Goal: Task Accomplishment & Management: Use online tool/utility

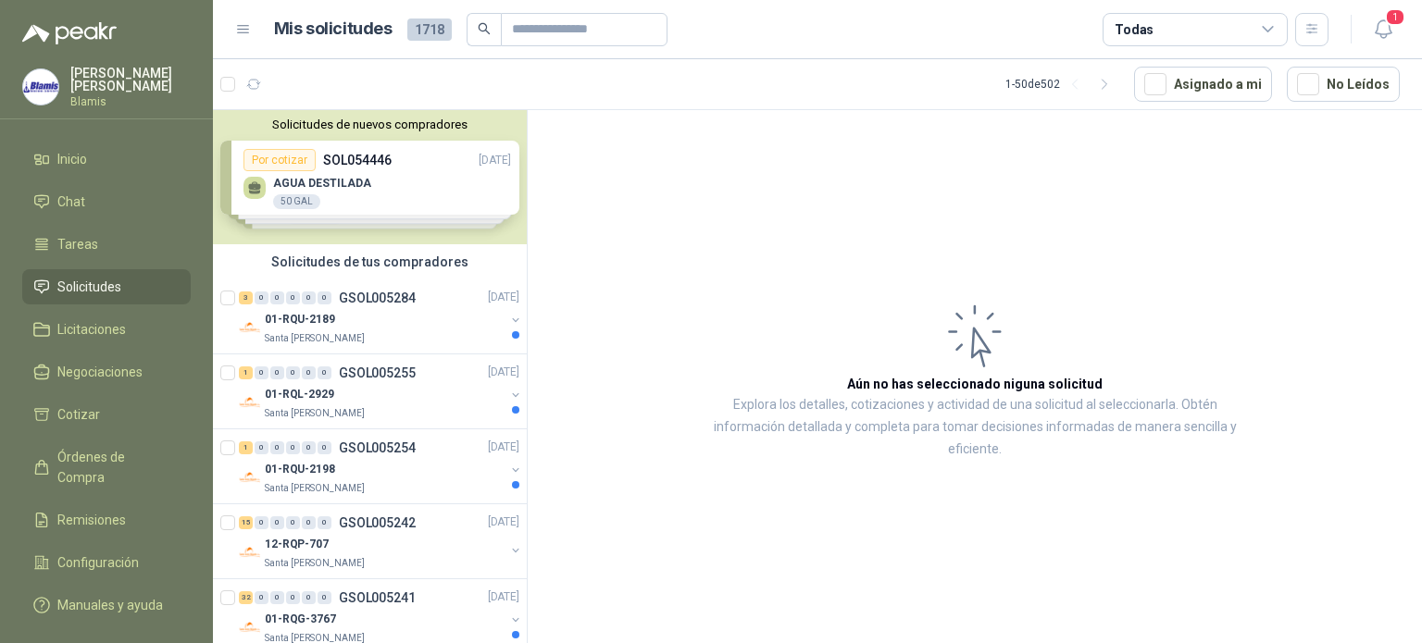
click at [344, 170] on div "Solicitudes de nuevos compradores Por cotizar SOL054446 [DATE] AGUA DESTILADA 5…" at bounding box center [370, 177] width 314 height 134
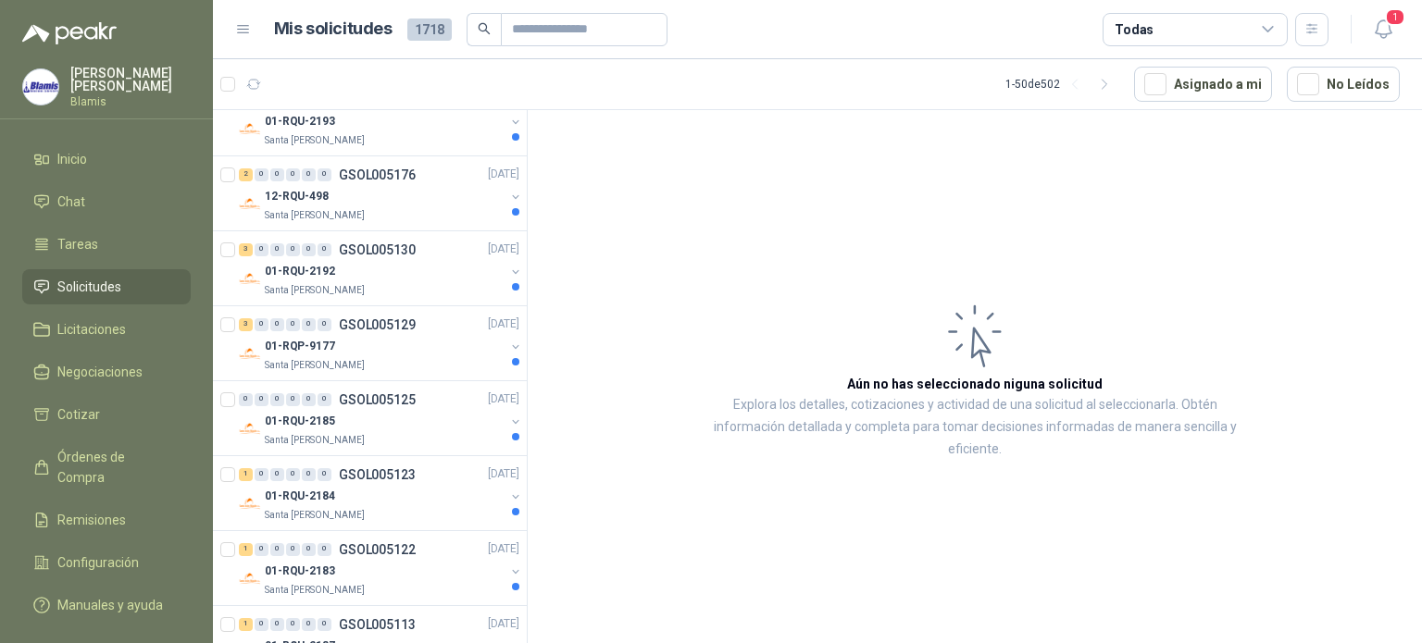
scroll to position [1889, 0]
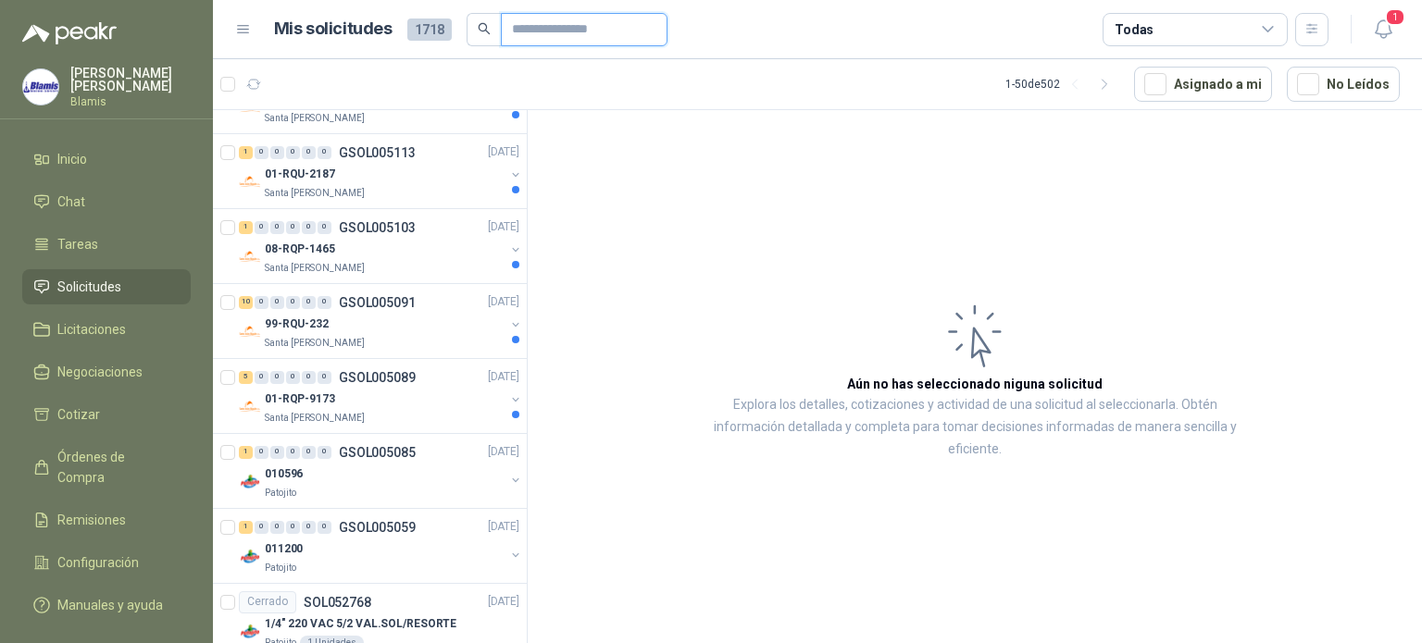
click at [583, 28] on input "text" at bounding box center [577, 29] width 130 height 31
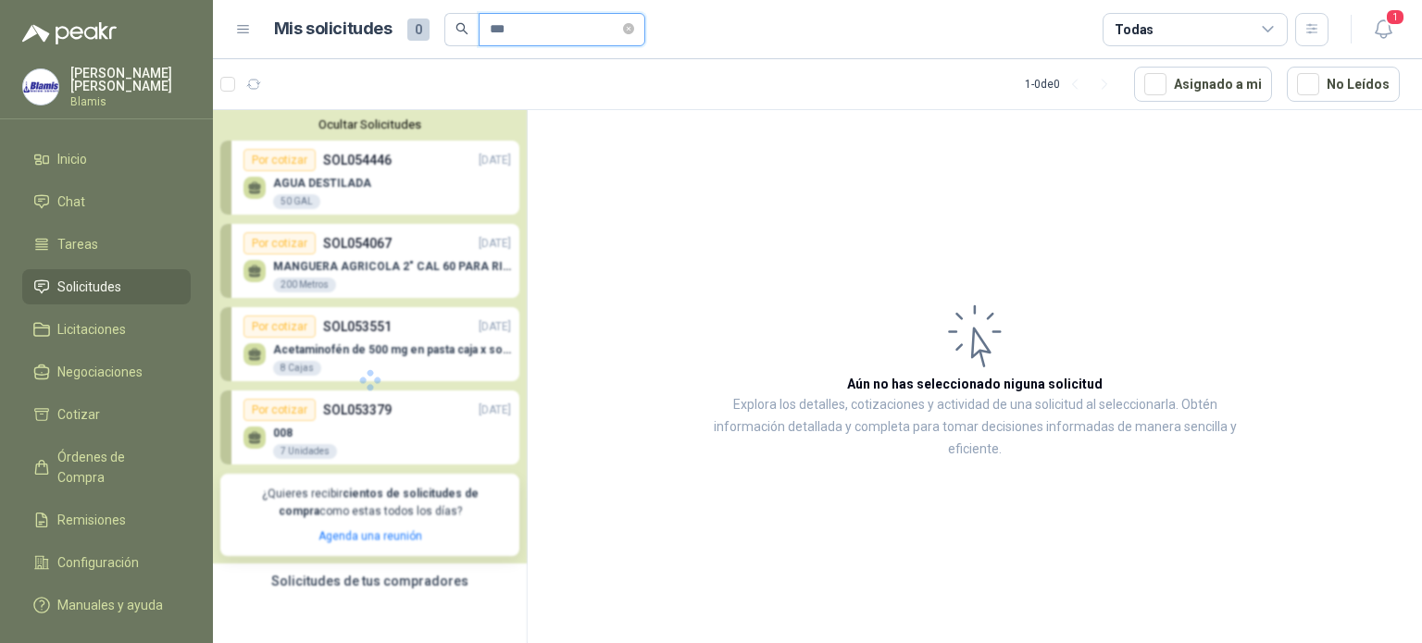
scroll to position [0, 0]
type input "*"
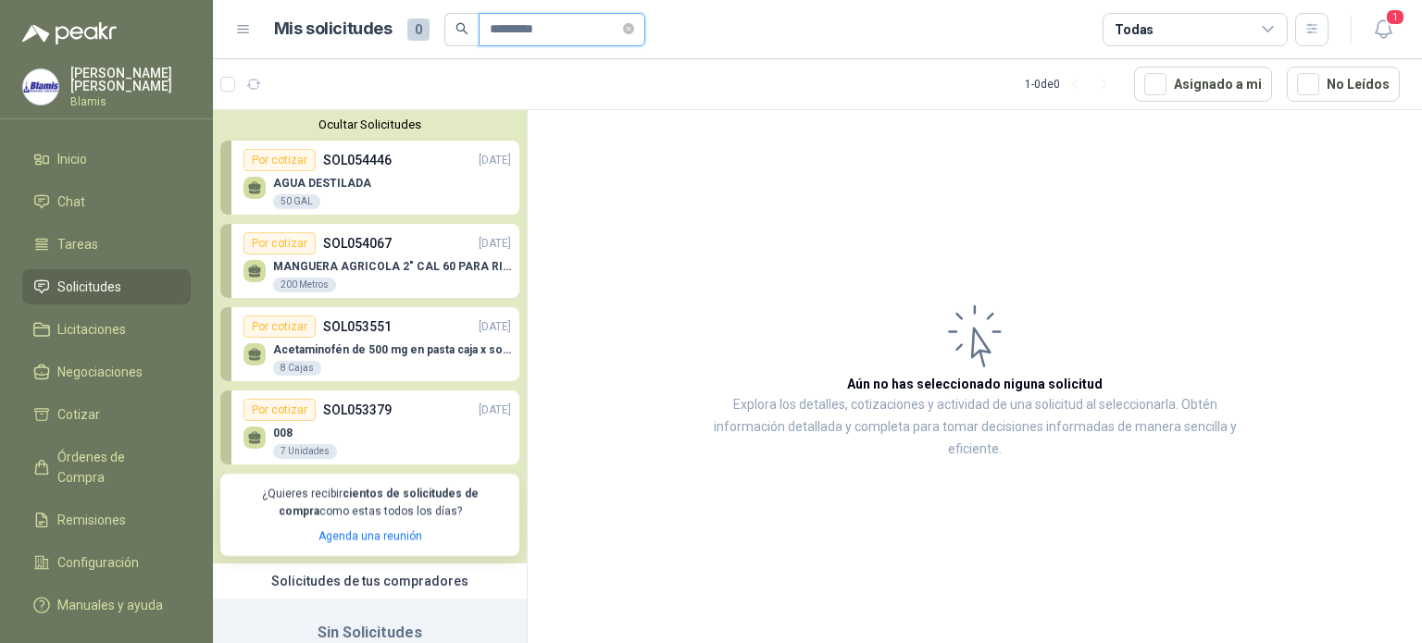
type input "*********"
click at [395, 187] on div "AGUA DESTILADA 50 GAL" at bounding box center [377, 190] width 268 height 39
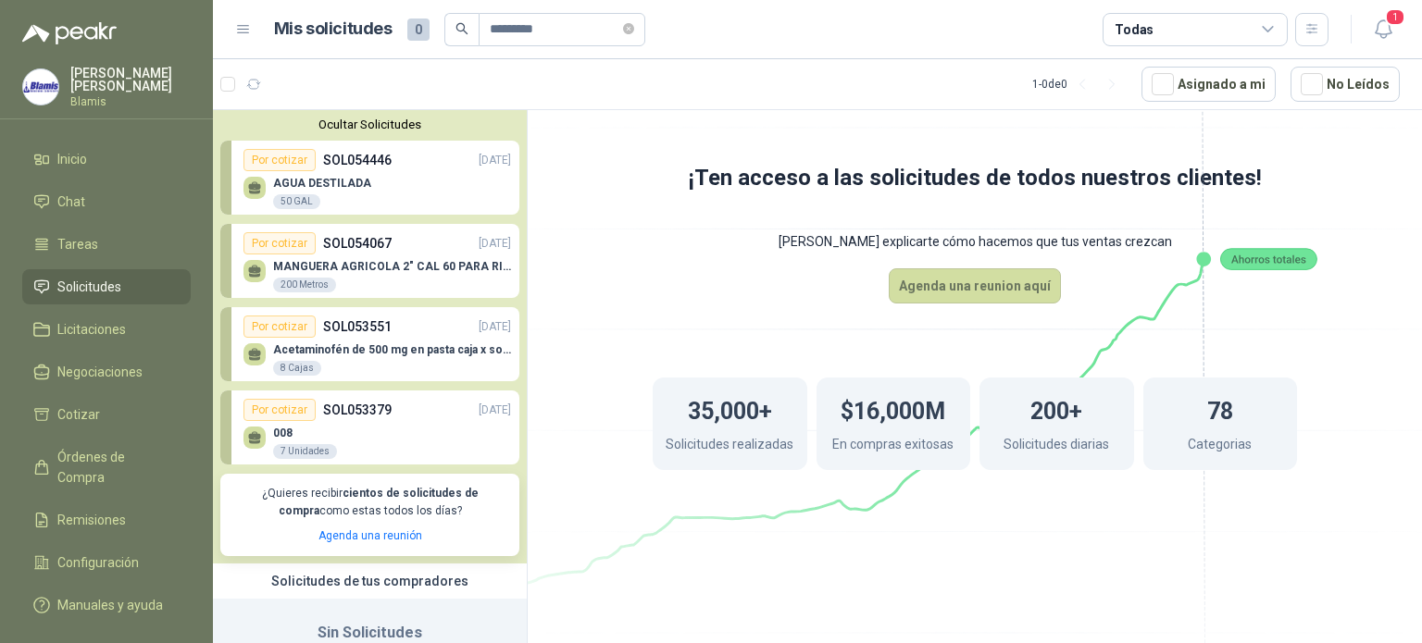
click at [385, 258] on div "MANGUERA AGRICOLA 2" CAL 60 PARA RIEGO 200 Metros" at bounding box center [377, 274] width 268 height 39
click at [326, 406] on p "SOL053379" at bounding box center [357, 410] width 68 height 20
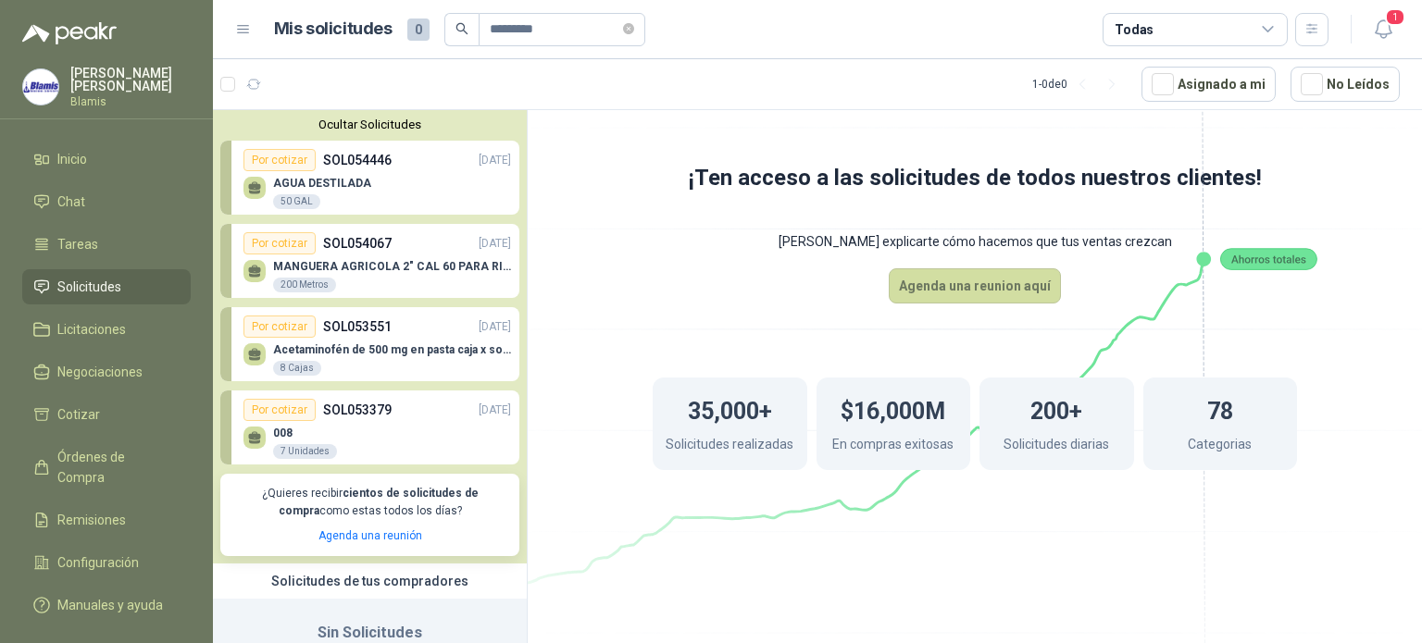
click at [131, 283] on li "Solicitudes" at bounding box center [106, 287] width 146 height 20
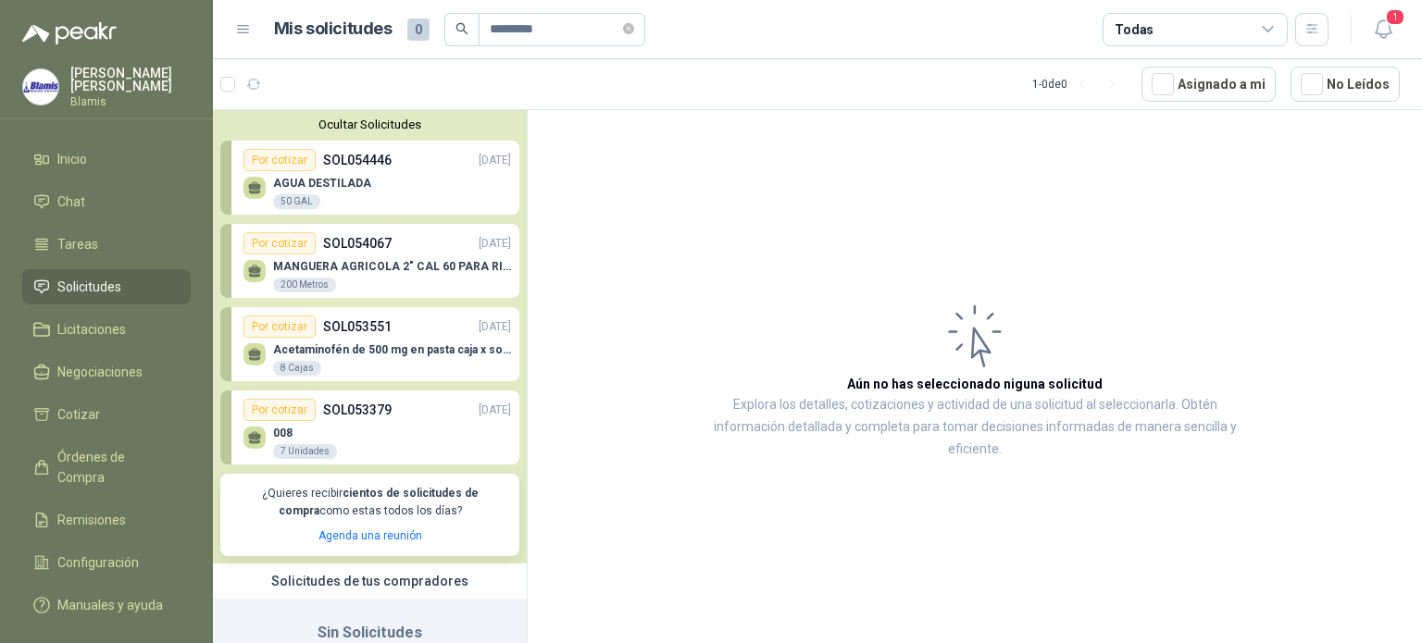
click at [400, 417] on div "Por cotizar SOL053379 [DATE]" at bounding box center [377, 410] width 268 height 22
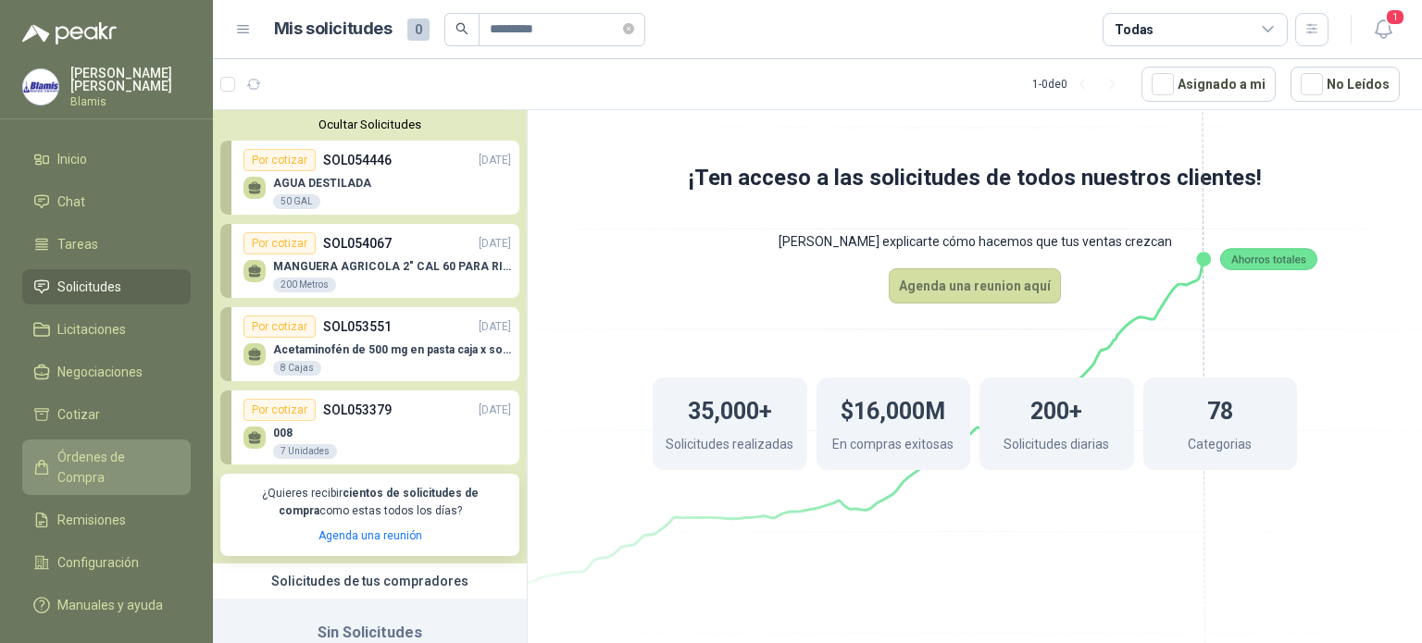
click at [143, 458] on span "Órdenes de Compra" at bounding box center [115, 467] width 116 height 41
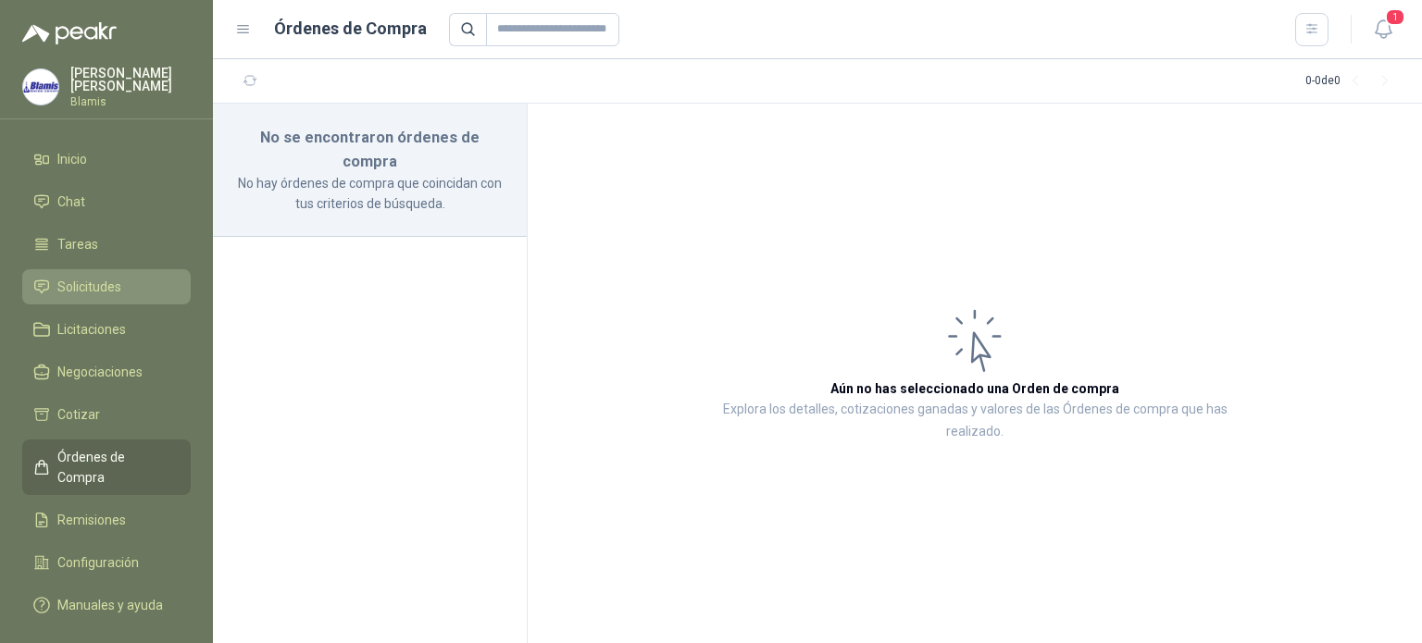
click at [87, 286] on span "Solicitudes" at bounding box center [89, 287] width 64 height 20
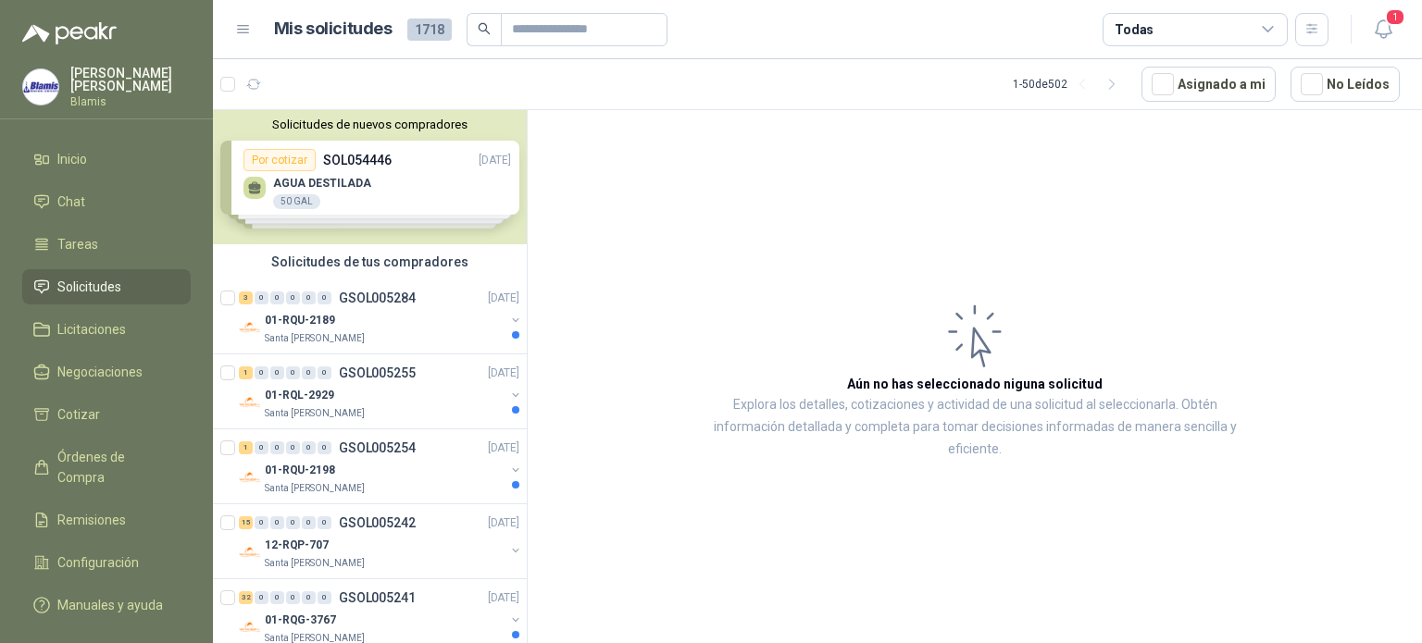
click at [307, 173] on div "Solicitudes de nuevos compradores Por cotizar SOL054446 [DATE] AGUA DESTILADA 5…" at bounding box center [370, 177] width 314 height 134
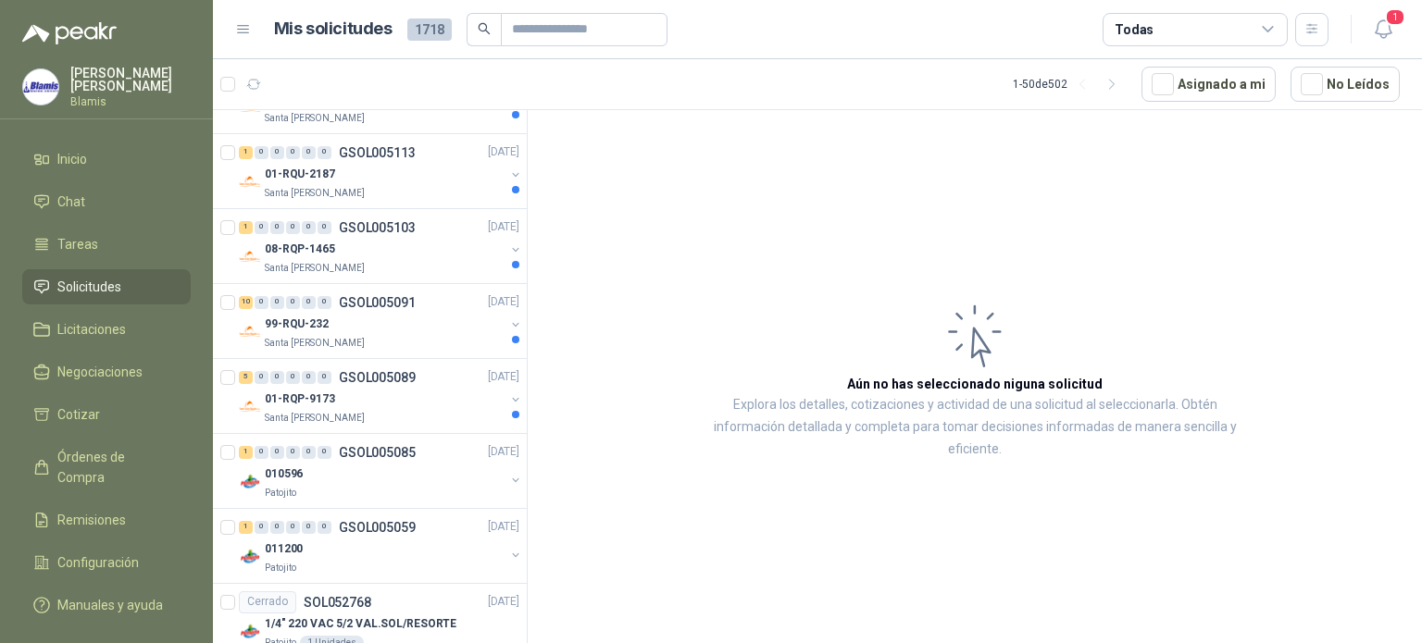
scroll to position [86, 0]
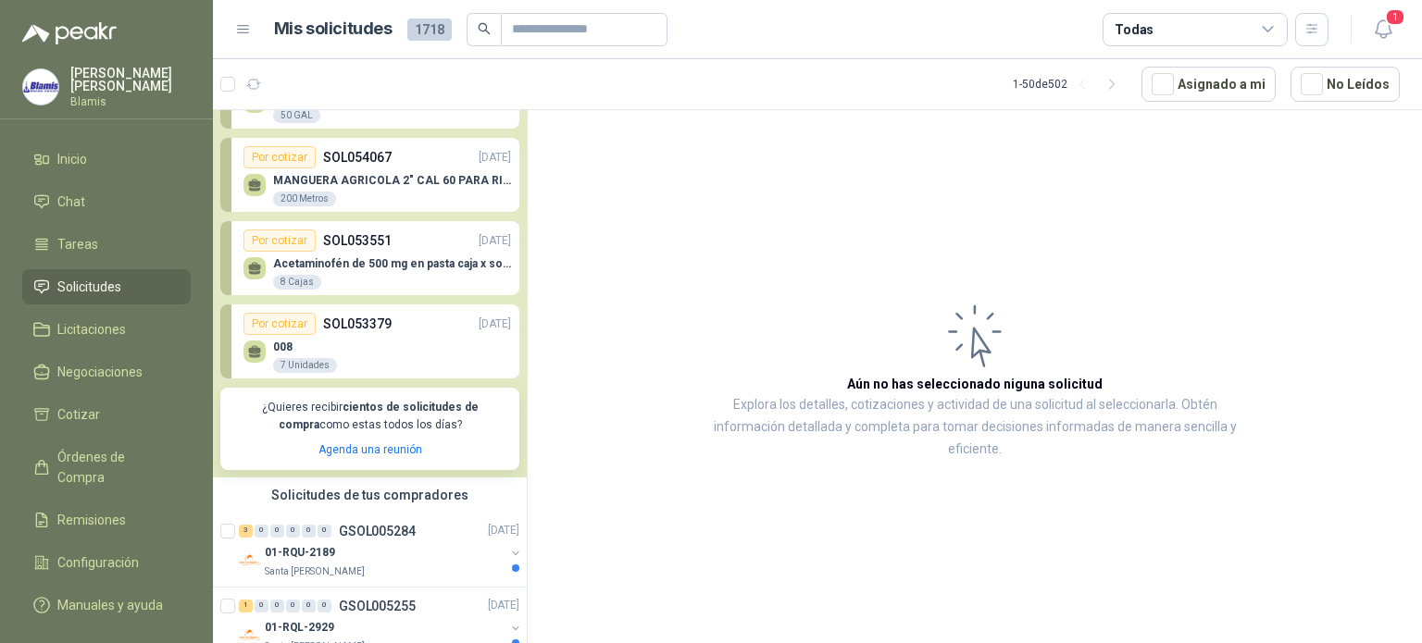
drag, startPoint x: 528, startPoint y: 403, endPoint x: 520, endPoint y: 317, distance: 85.5
click at [520, 317] on div "Ocultar Solicitudes Por cotizar SOL054446 [DATE] AGUA DESTILADA 50 GAL  Por co…" at bounding box center [817, 379] width 1209 height 541
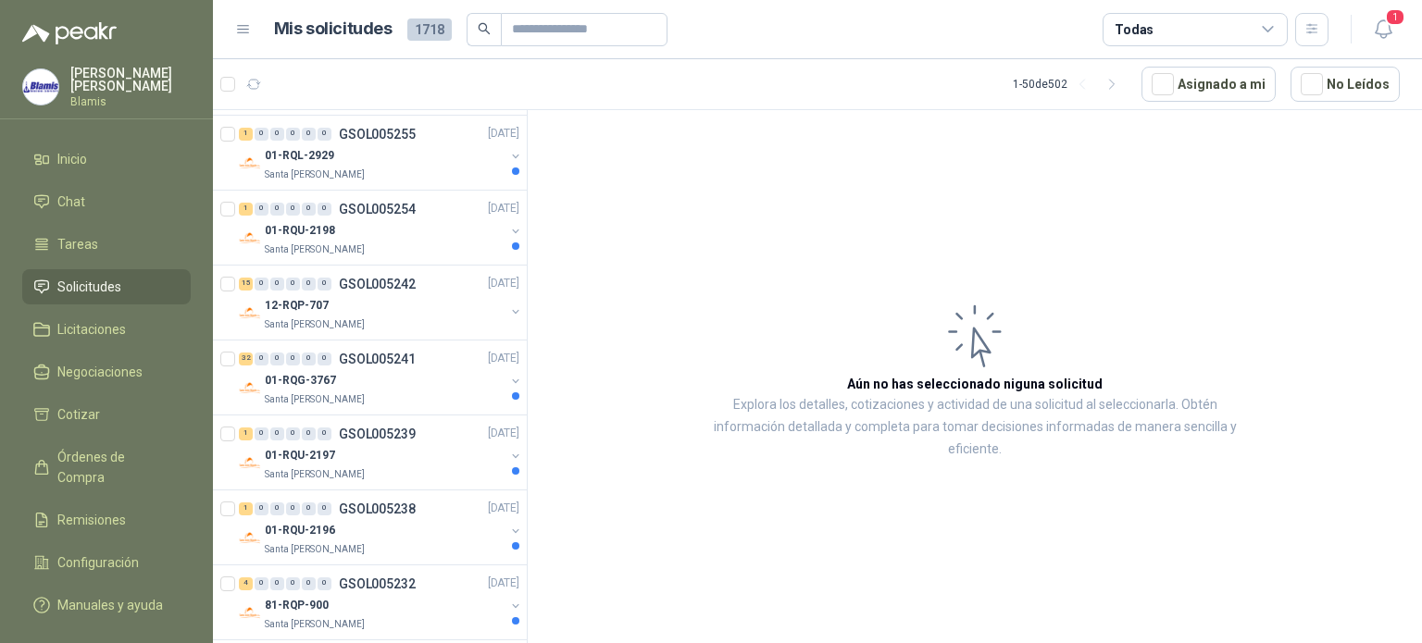
scroll to position [1030, 0]
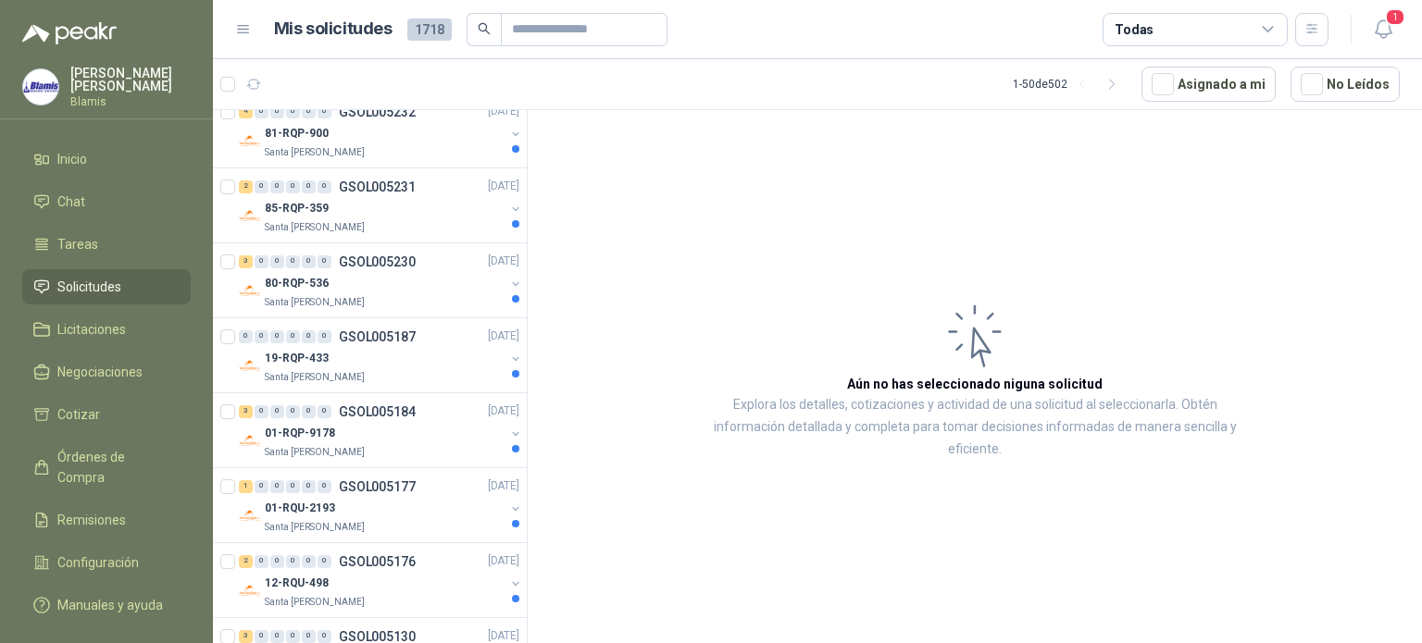
click at [620, 286] on article "Aún no has seleccionado niguna solicitud Explora los detalles, cotizaciones y a…" at bounding box center [975, 380] width 894 height 540
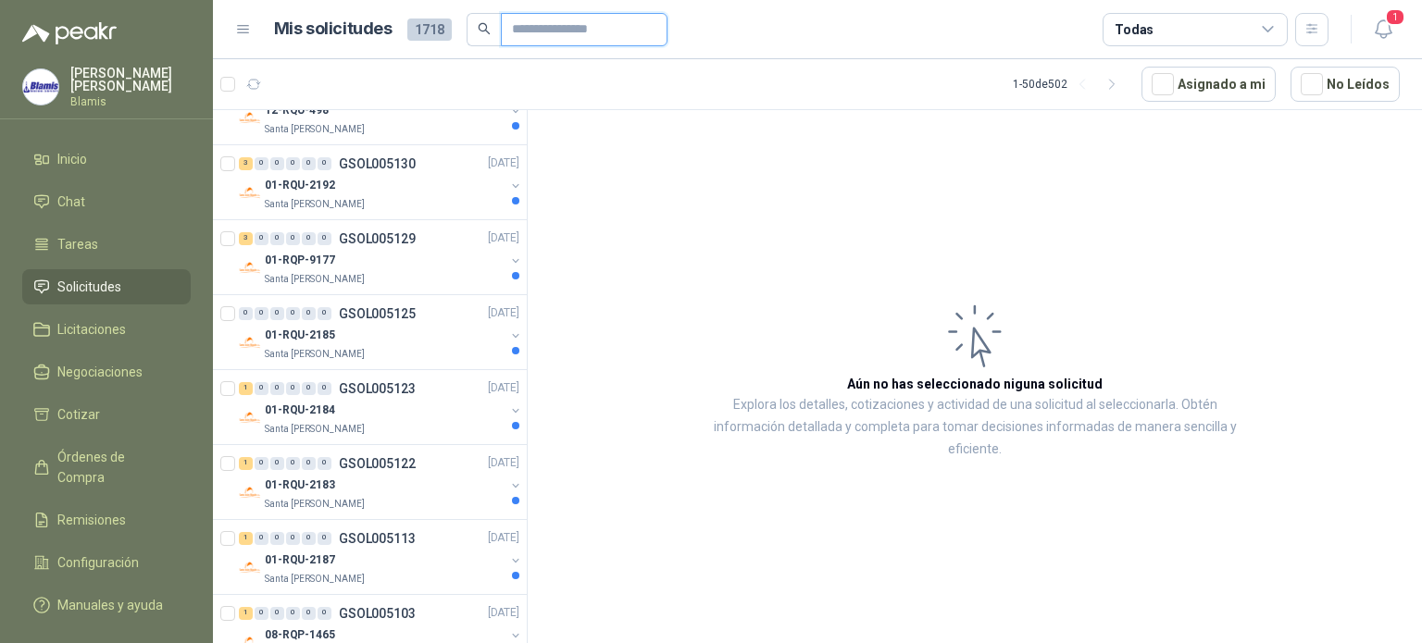
click at [555, 44] on input "text" at bounding box center [577, 29] width 130 height 31
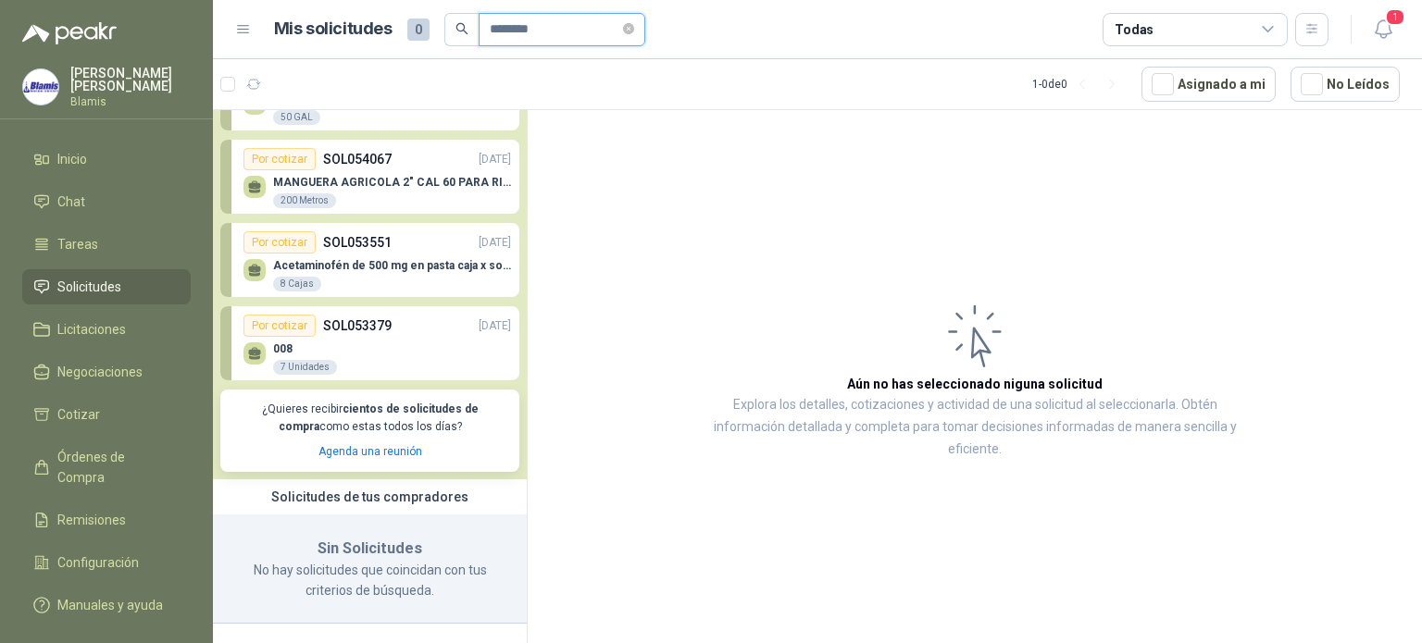
scroll to position [0, 0]
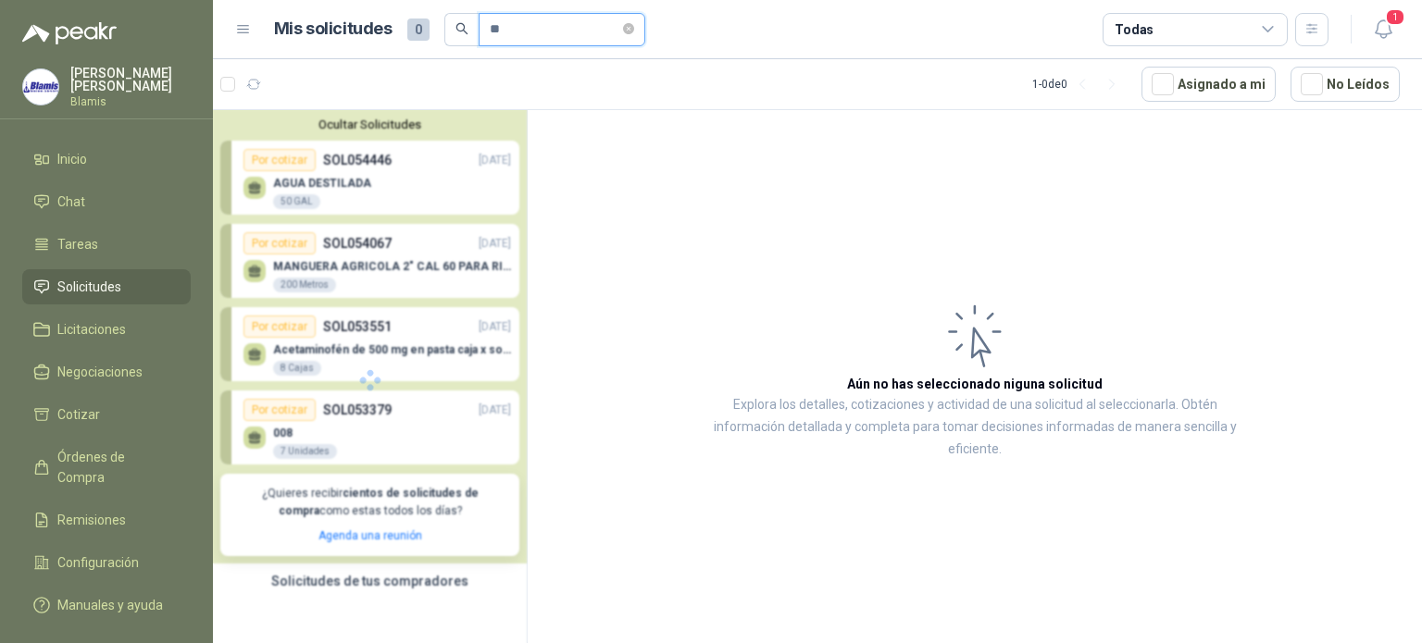
type input "*"
click at [110, 280] on span "Solicitudes" at bounding box center [89, 287] width 64 height 20
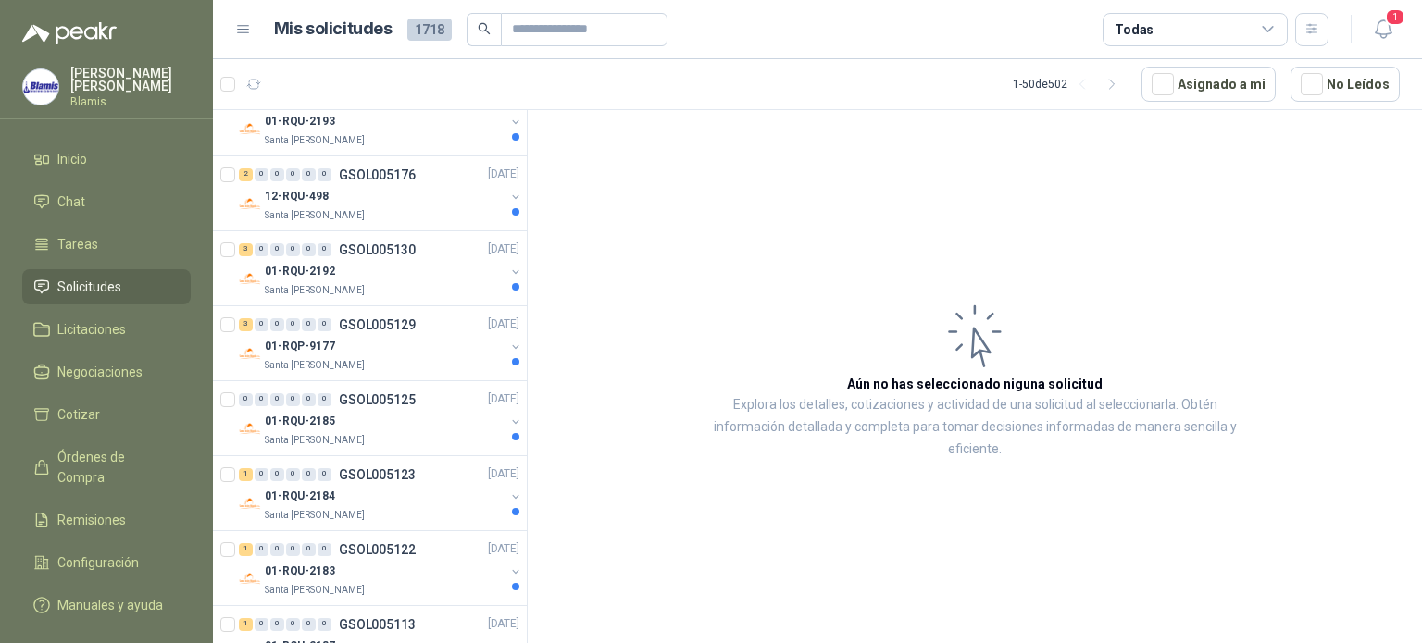
scroll to position [1889, 0]
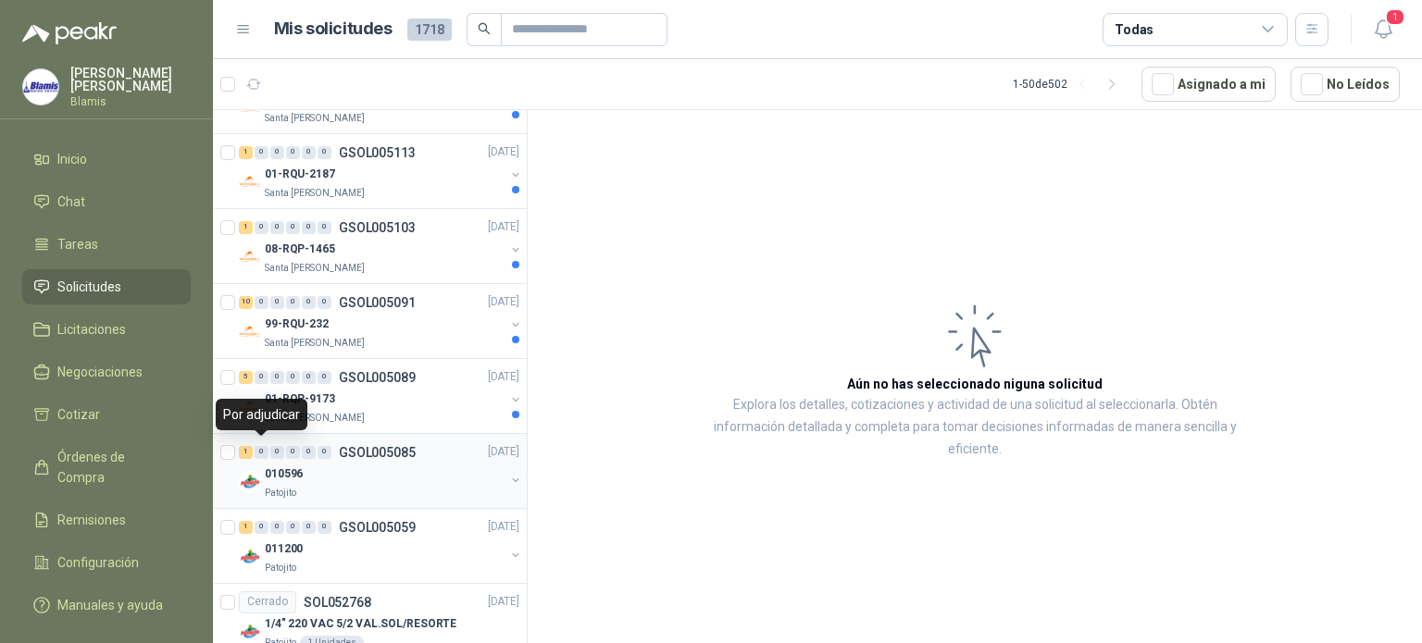
click at [267, 453] on div "0" at bounding box center [262, 452] width 14 height 13
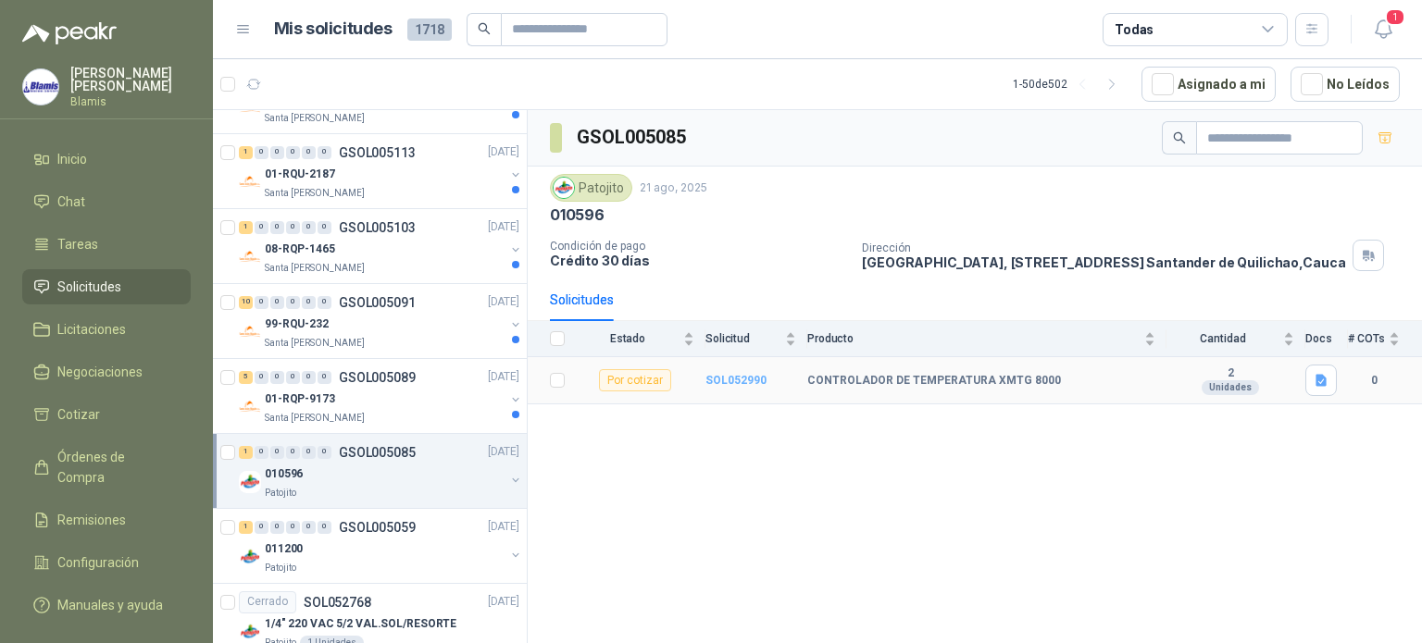
click at [725, 374] on b "SOL052990" at bounding box center [735, 380] width 61 height 13
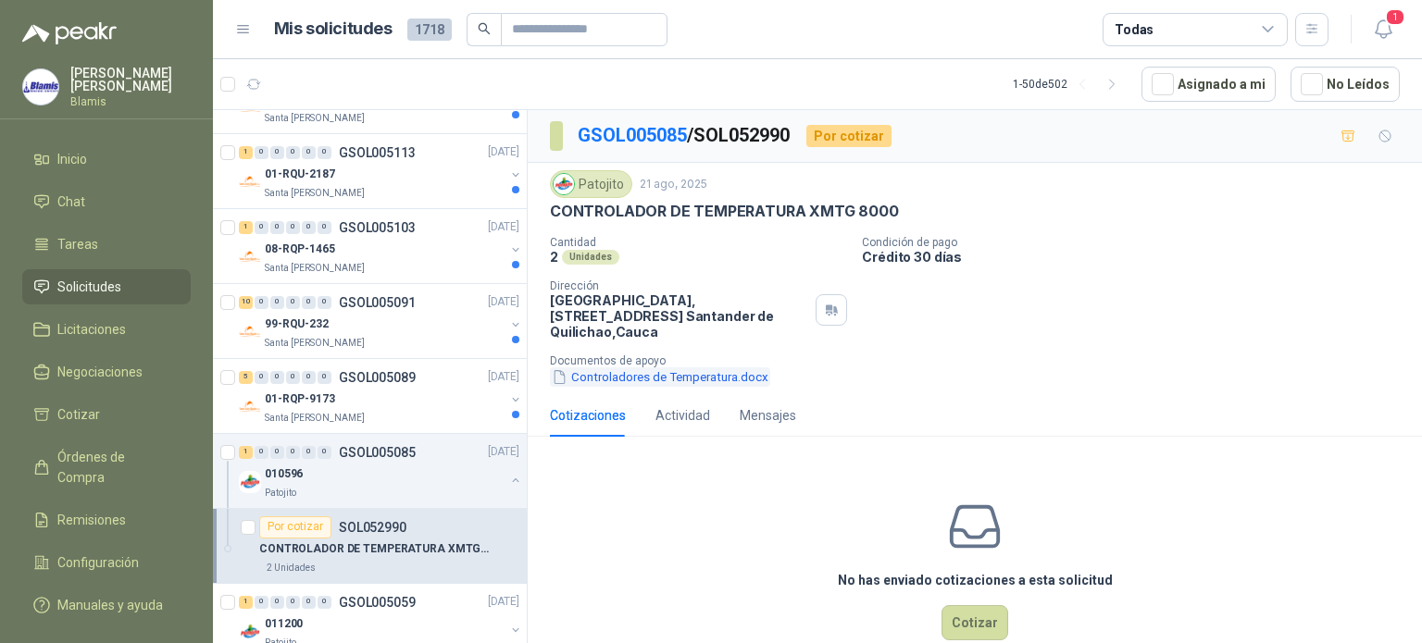
click at [666, 374] on button "Controladores de Temperatura.docx" at bounding box center [660, 376] width 220 height 19
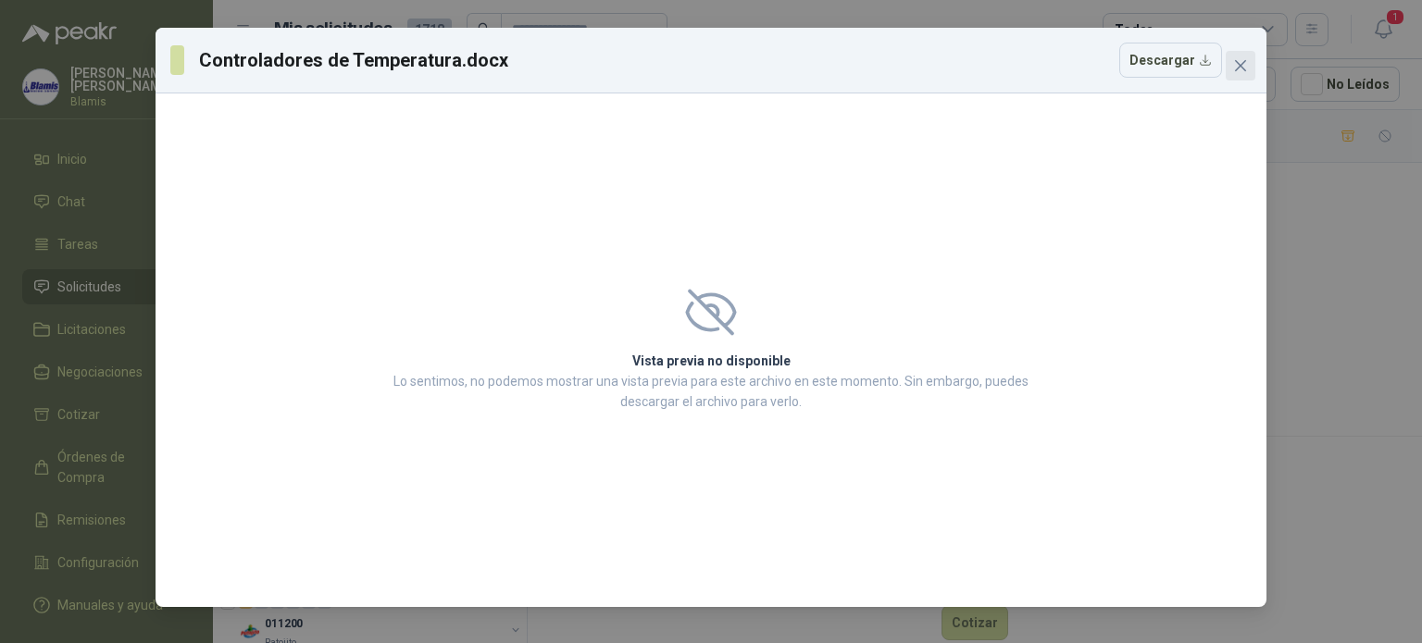
click at [1234, 69] on icon "close" at bounding box center [1240, 65] width 15 height 15
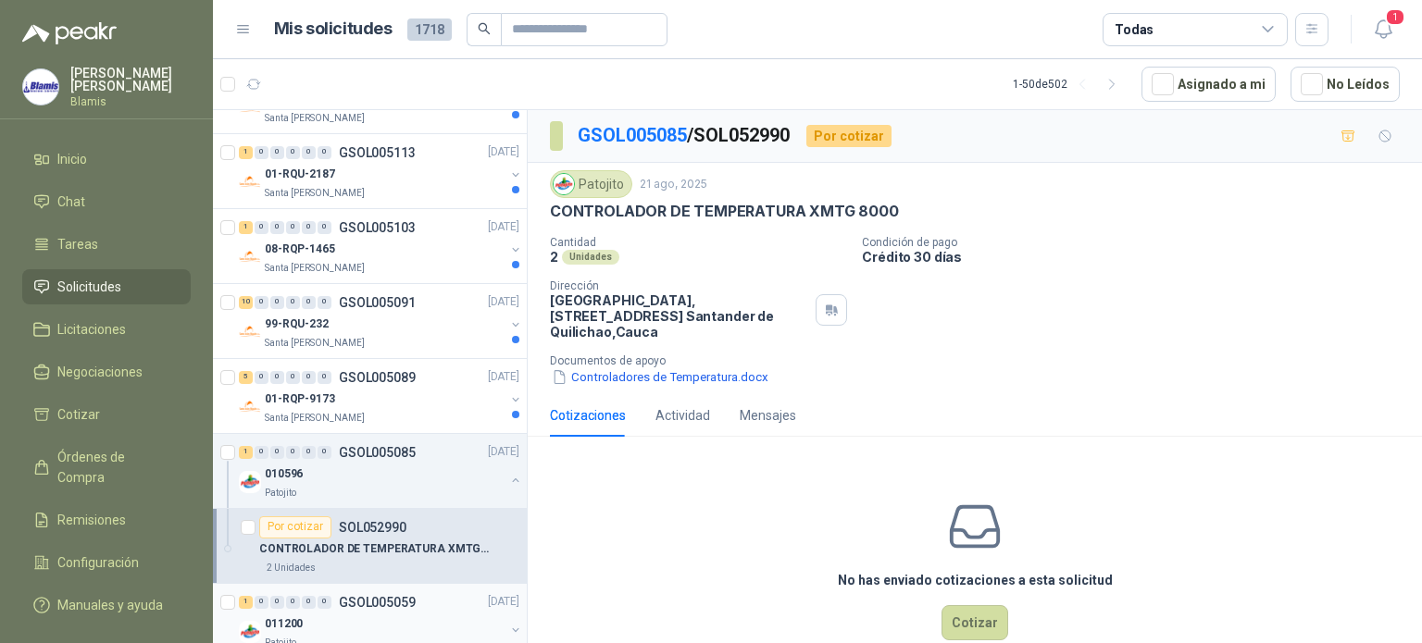
click at [274, 618] on p "011200" at bounding box center [284, 625] width 38 height 18
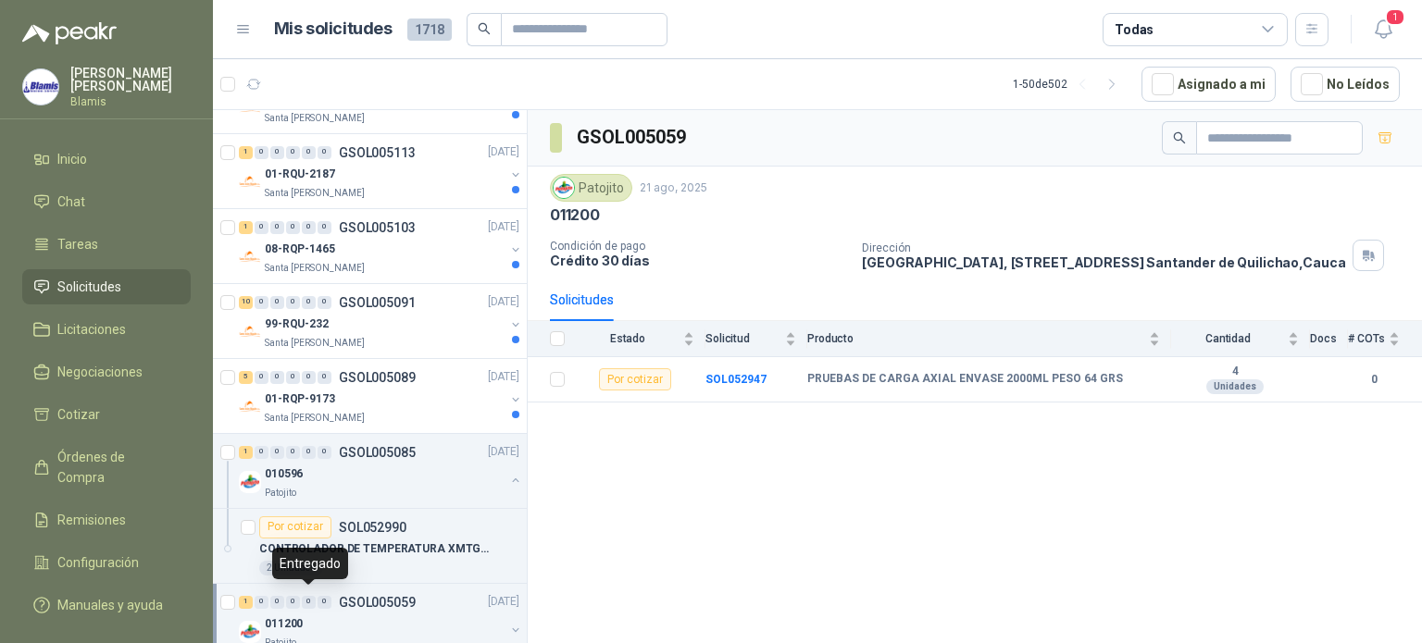
click at [315, 602] on div "0" at bounding box center [309, 602] width 14 height 13
click at [407, 547] on p "CONTROLADOR DE TEMPERATURA XMTG 8000" at bounding box center [374, 550] width 230 height 18
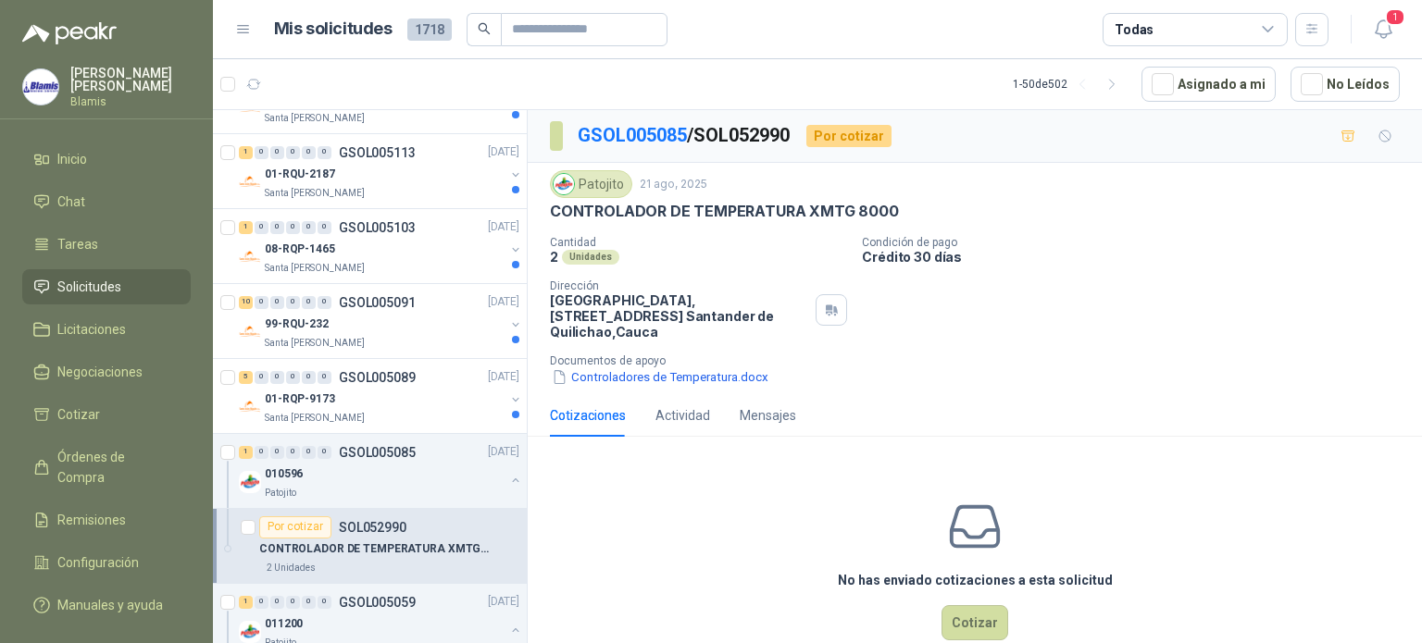
scroll to position [2361, 0]
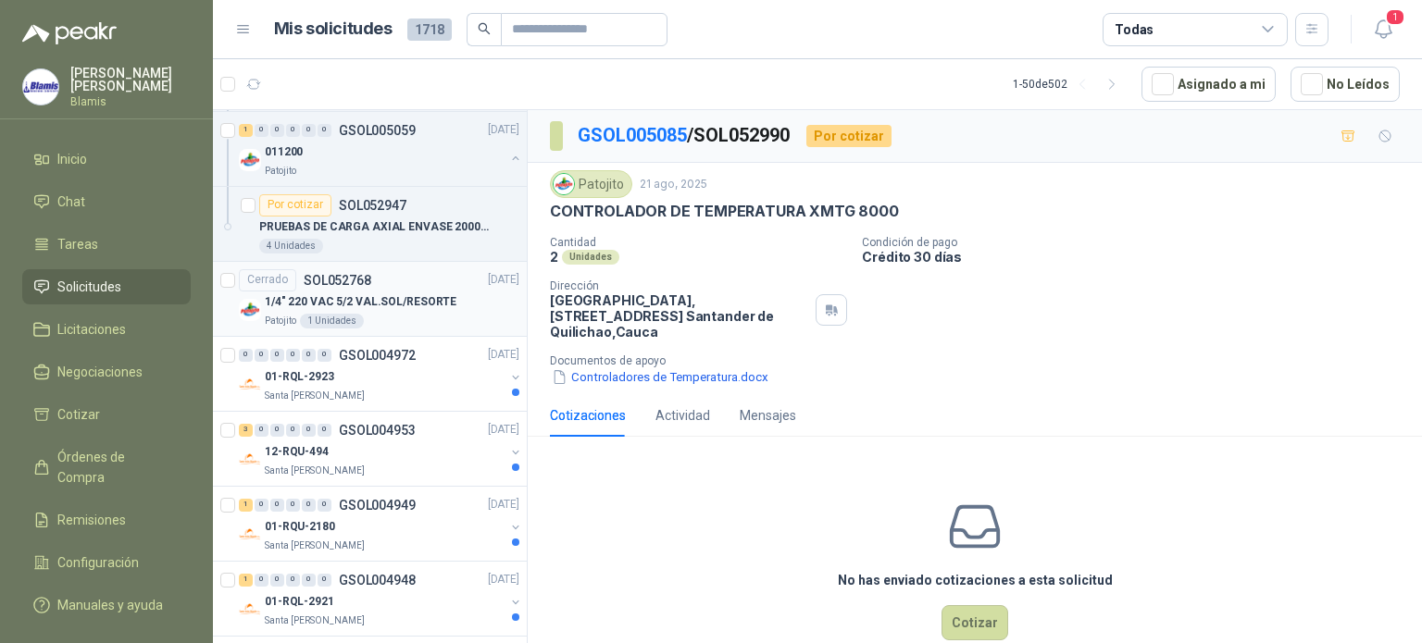
click at [406, 294] on p "1/4" 220 VAC 5/2 VAL.SOL/RESORTE" at bounding box center [361, 302] width 192 height 18
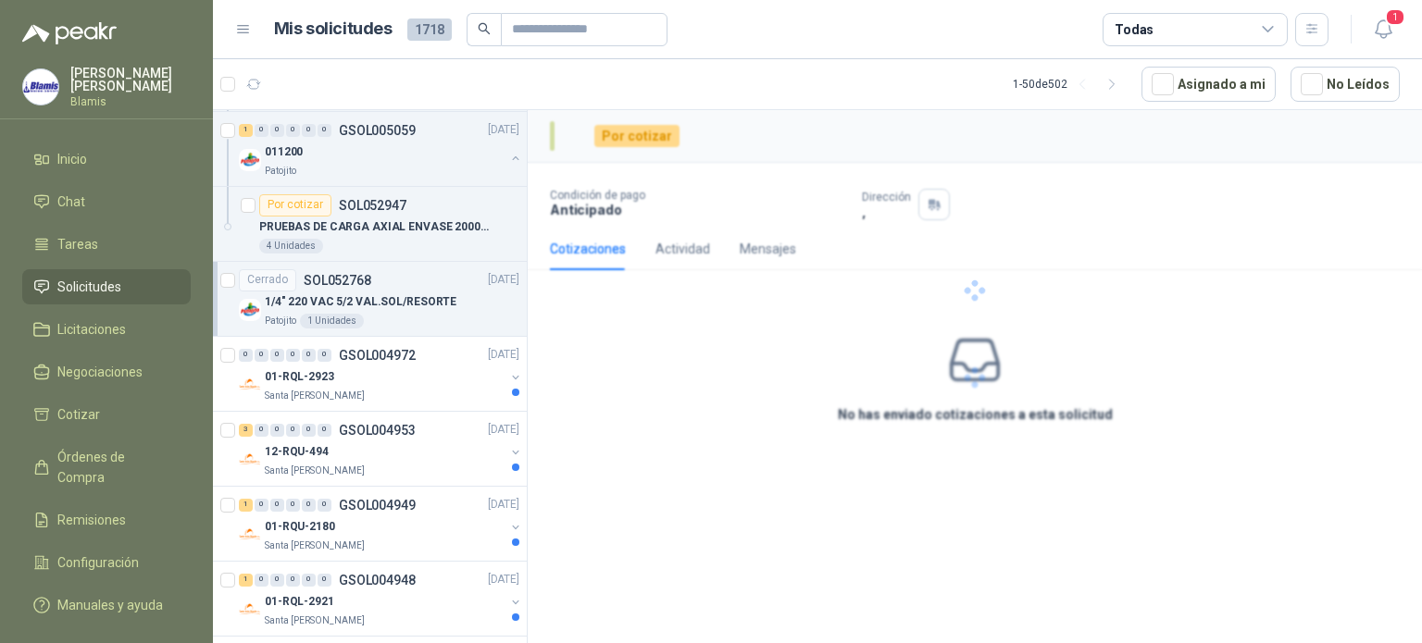
click at [406, 294] on p "1/4" 220 VAC 5/2 VAL.SOL/RESORTE" at bounding box center [361, 302] width 192 height 18
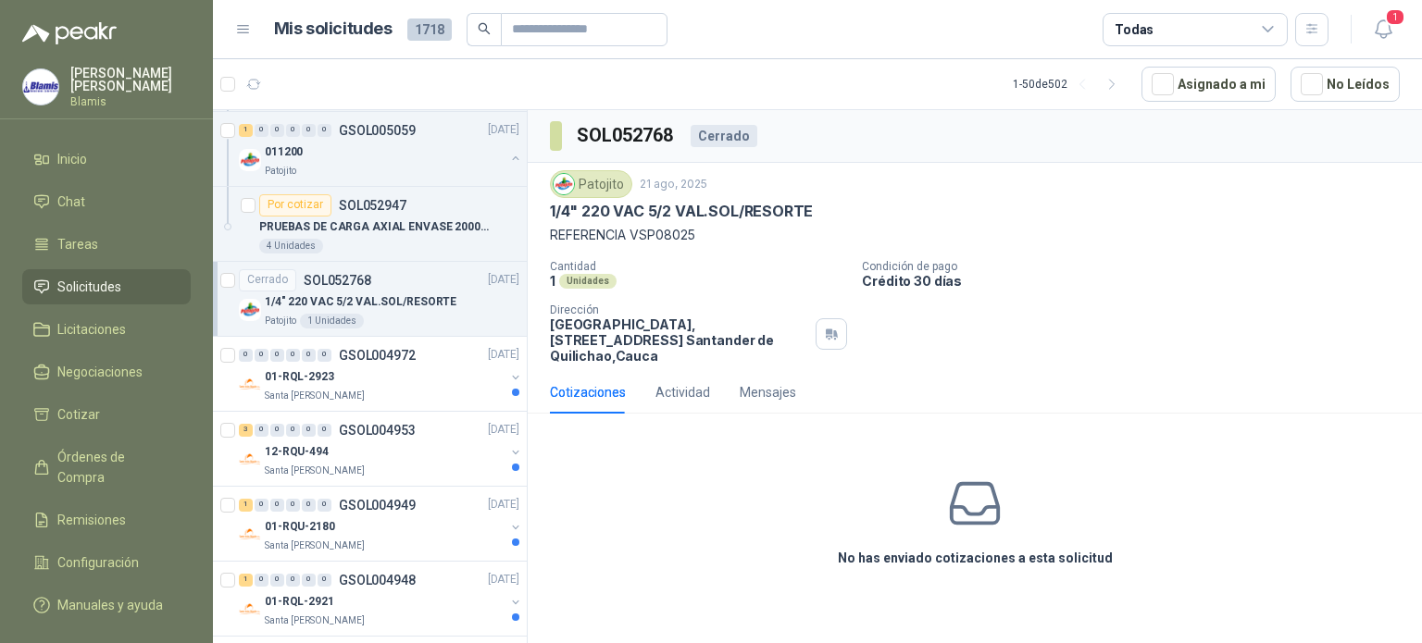
click at [307, 293] on p "1/4" 220 VAC 5/2 VAL.SOL/RESORTE" at bounding box center [361, 302] width 192 height 18
click at [286, 202] on div "Por cotizar" at bounding box center [295, 205] width 72 height 22
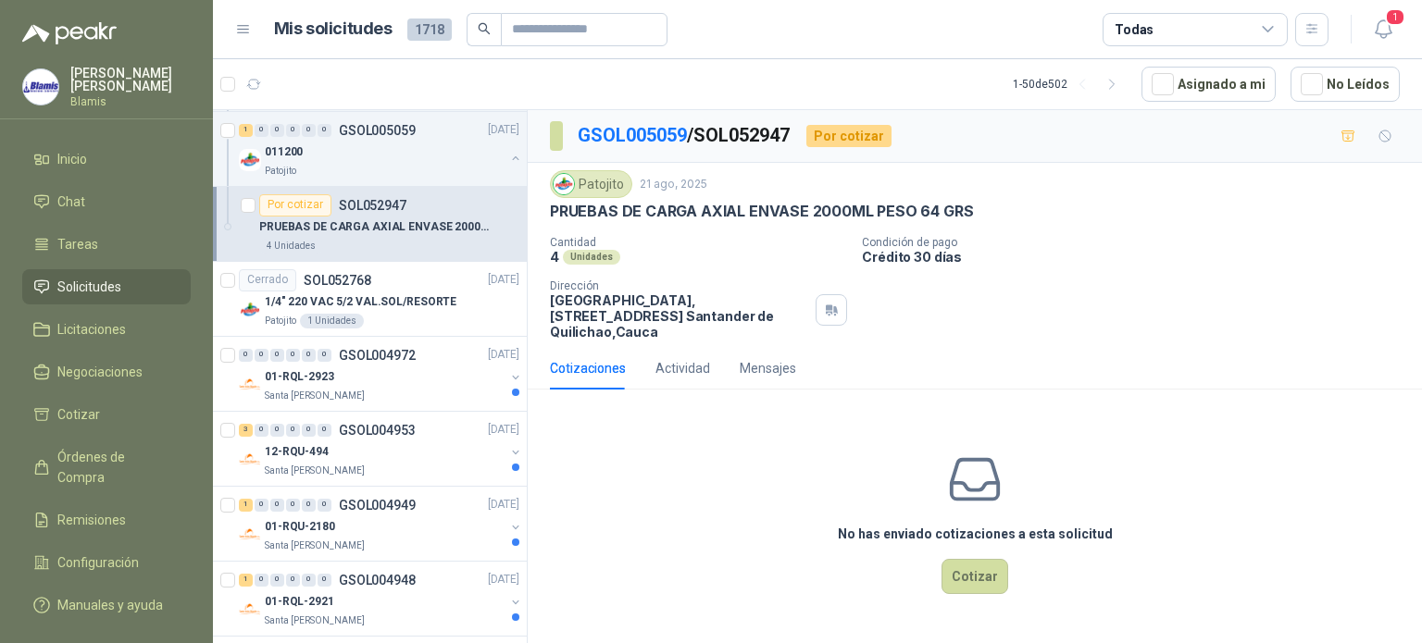
click at [330, 217] on div "PRUEBAS DE CARGA AXIAL ENVASE 2000ML PESO 64 GRS" at bounding box center [389, 228] width 260 height 22
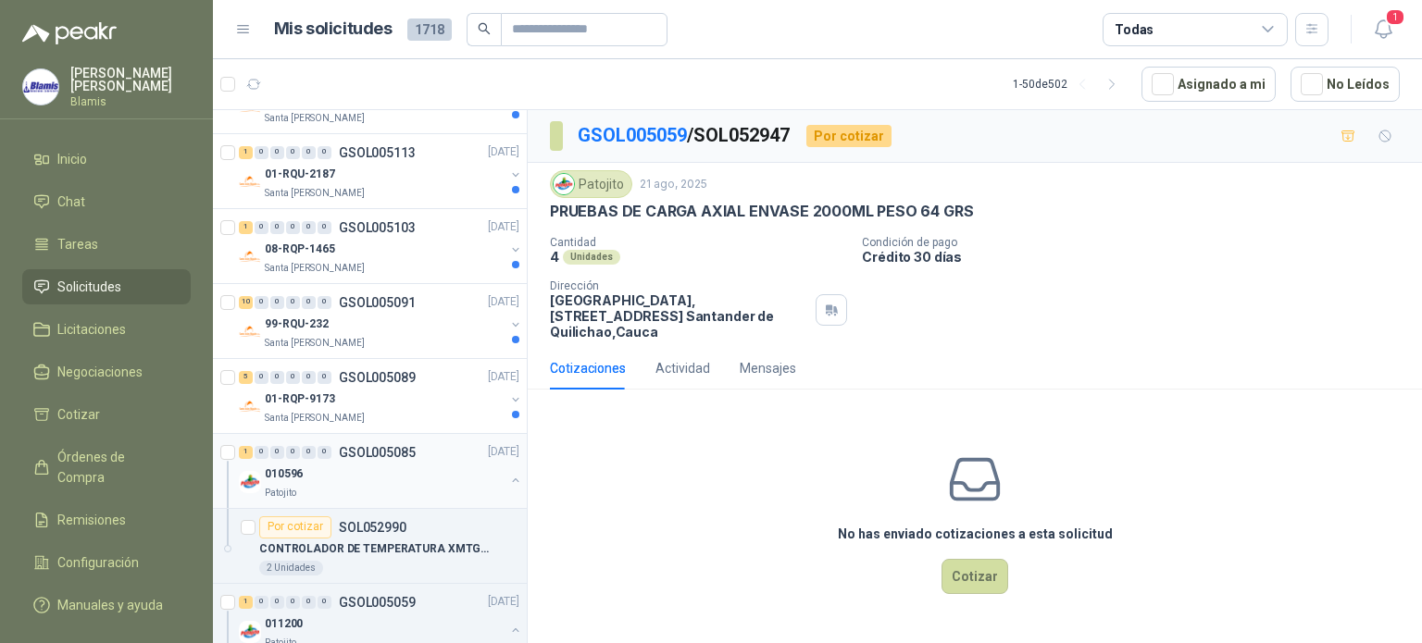
click at [404, 457] on div "1 0 0 0 0 0 GSOL005085 [DATE]" at bounding box center [381, 453] width 284 height 22
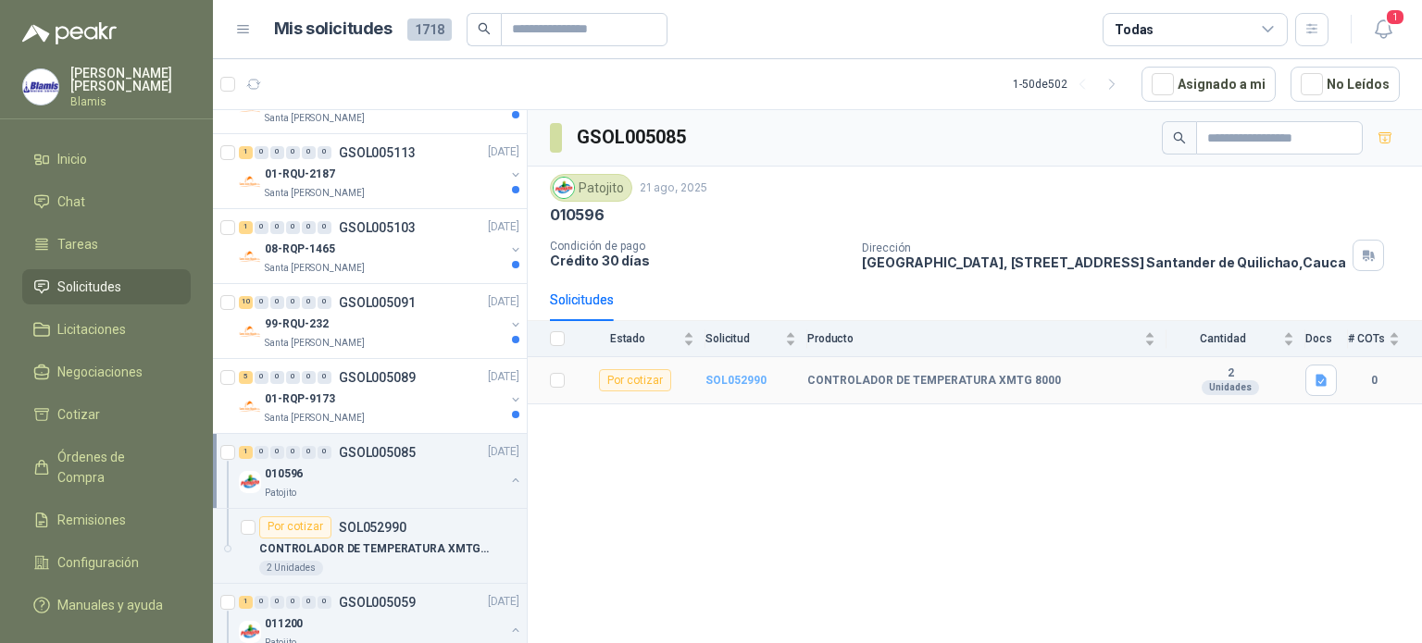
click at [743, 378] on b "SOL052990" at bounding box center [735, 380] width 61 height 13
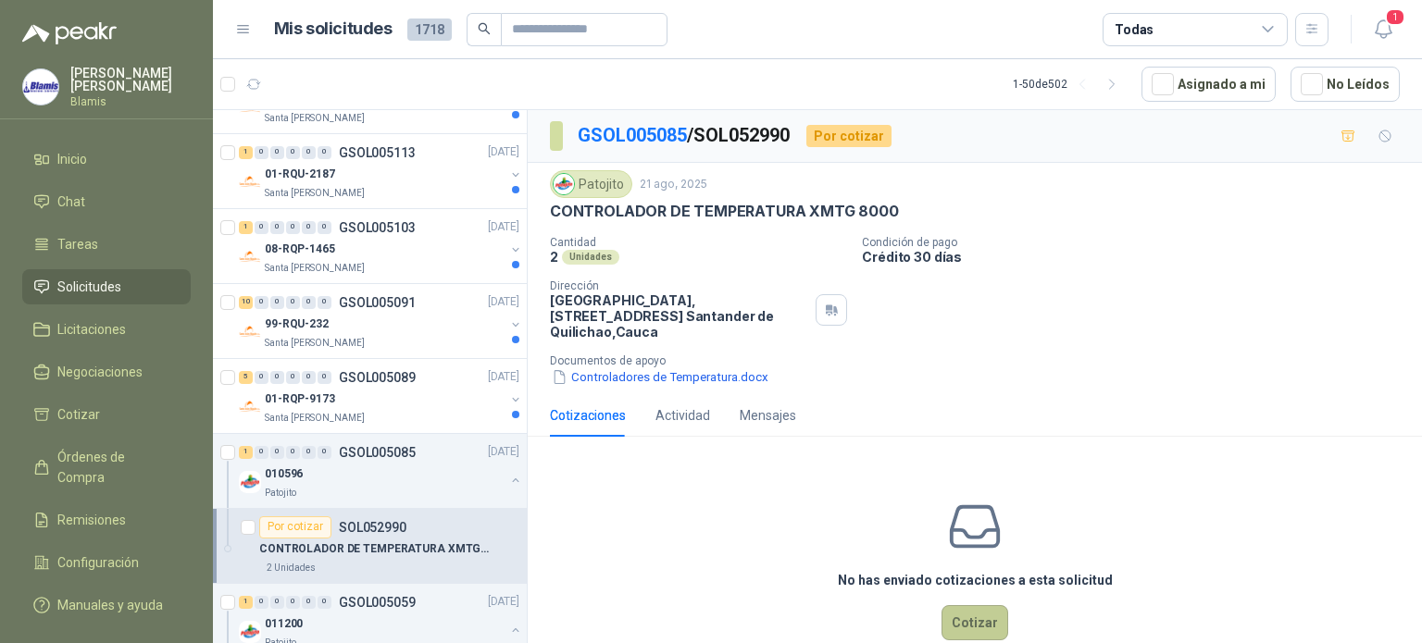
click at [952, 611] on button "Cotizar" at bounding box center [974, 622] width 67 height 35
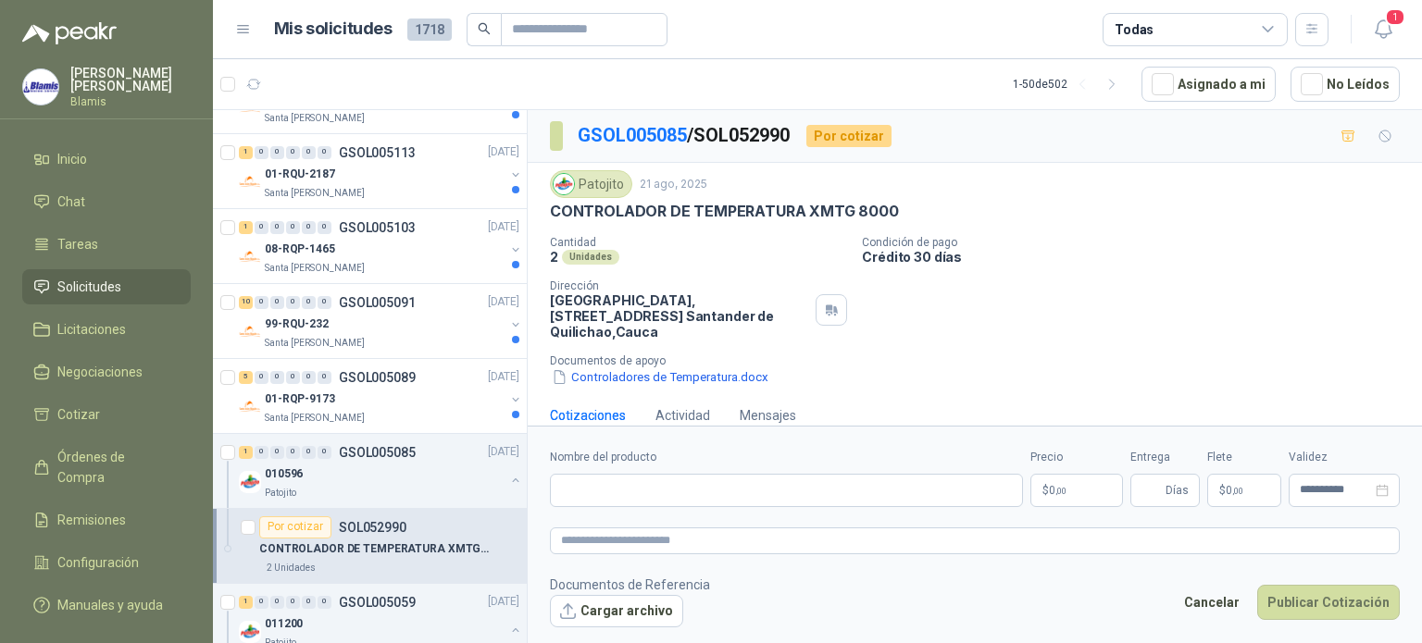
scroll to position [25, 0]
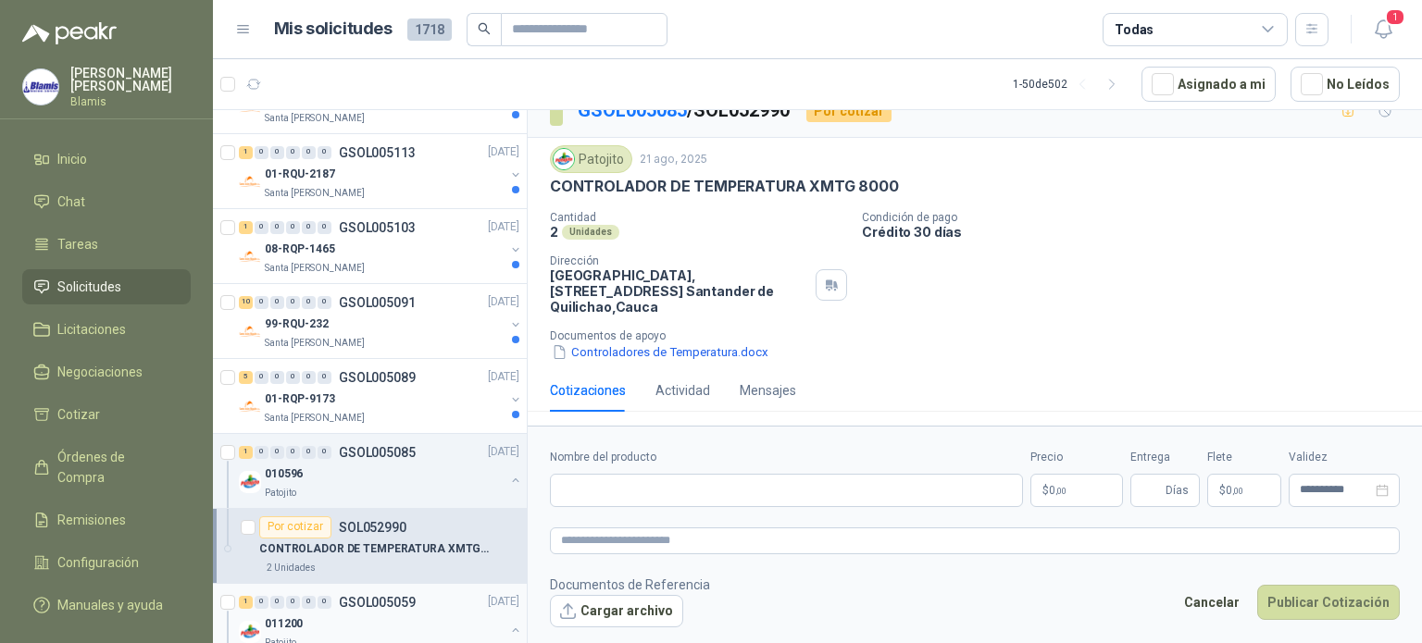
click at [361, 625] on div "011200" at bounding box center [385, 625] width 240 height 22
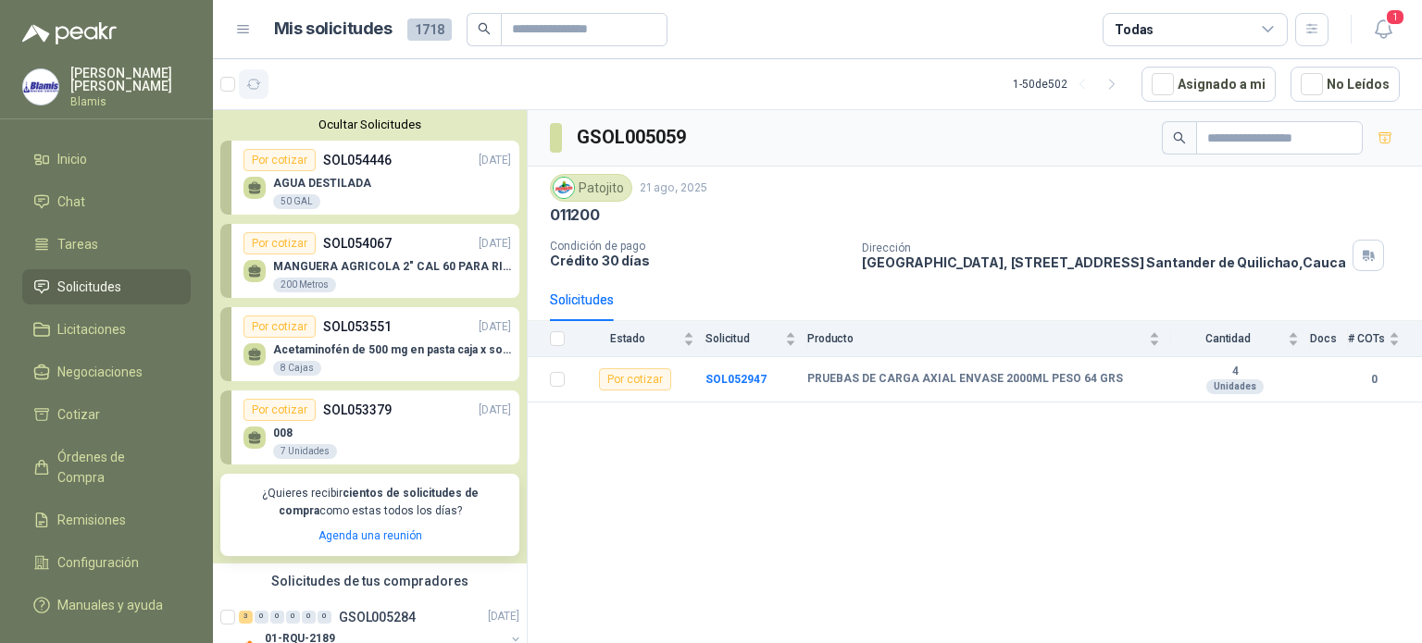
click at [246, 82] on icon "button" at bounding box center [254, 85] width 16 height 16
